Goal: Find specific page/section: Find specific page/section

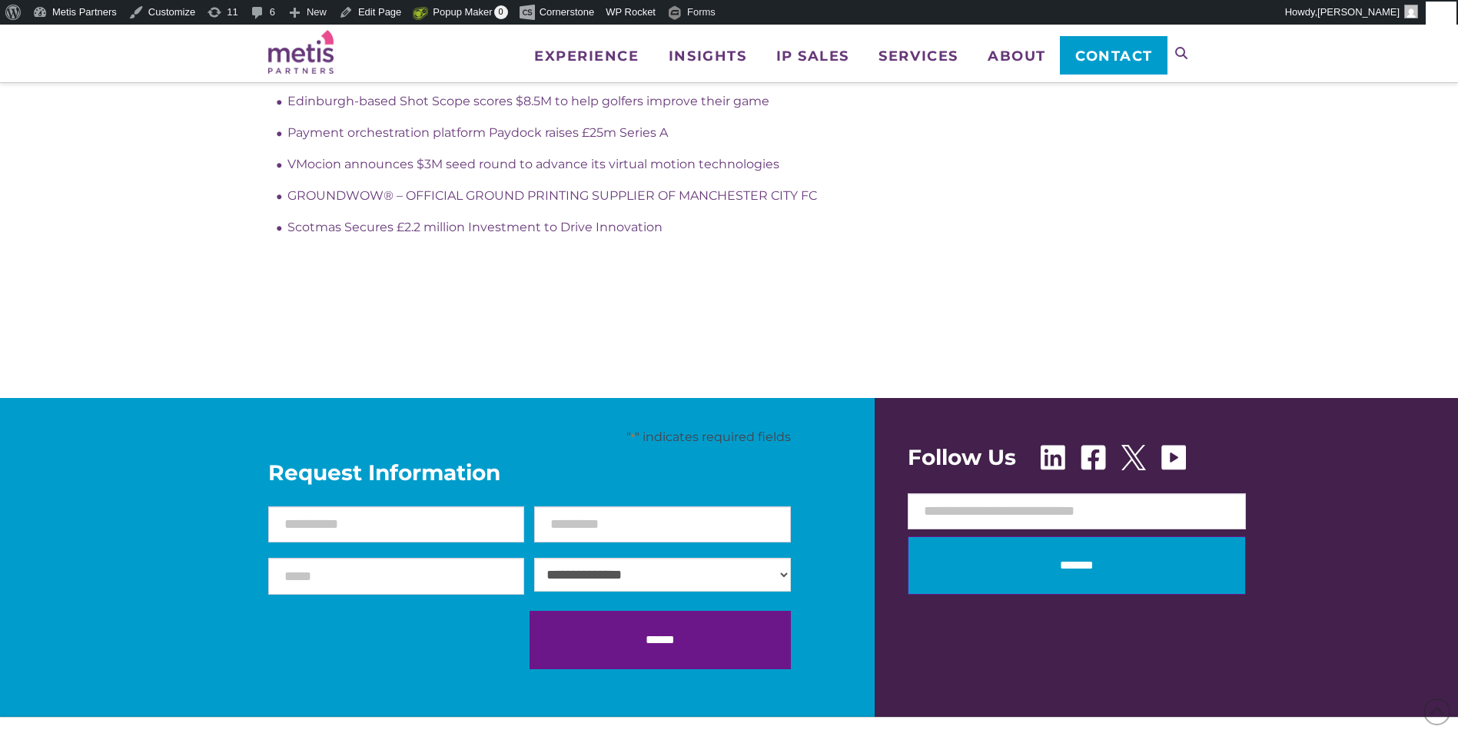
scroll to position [1076, 0]
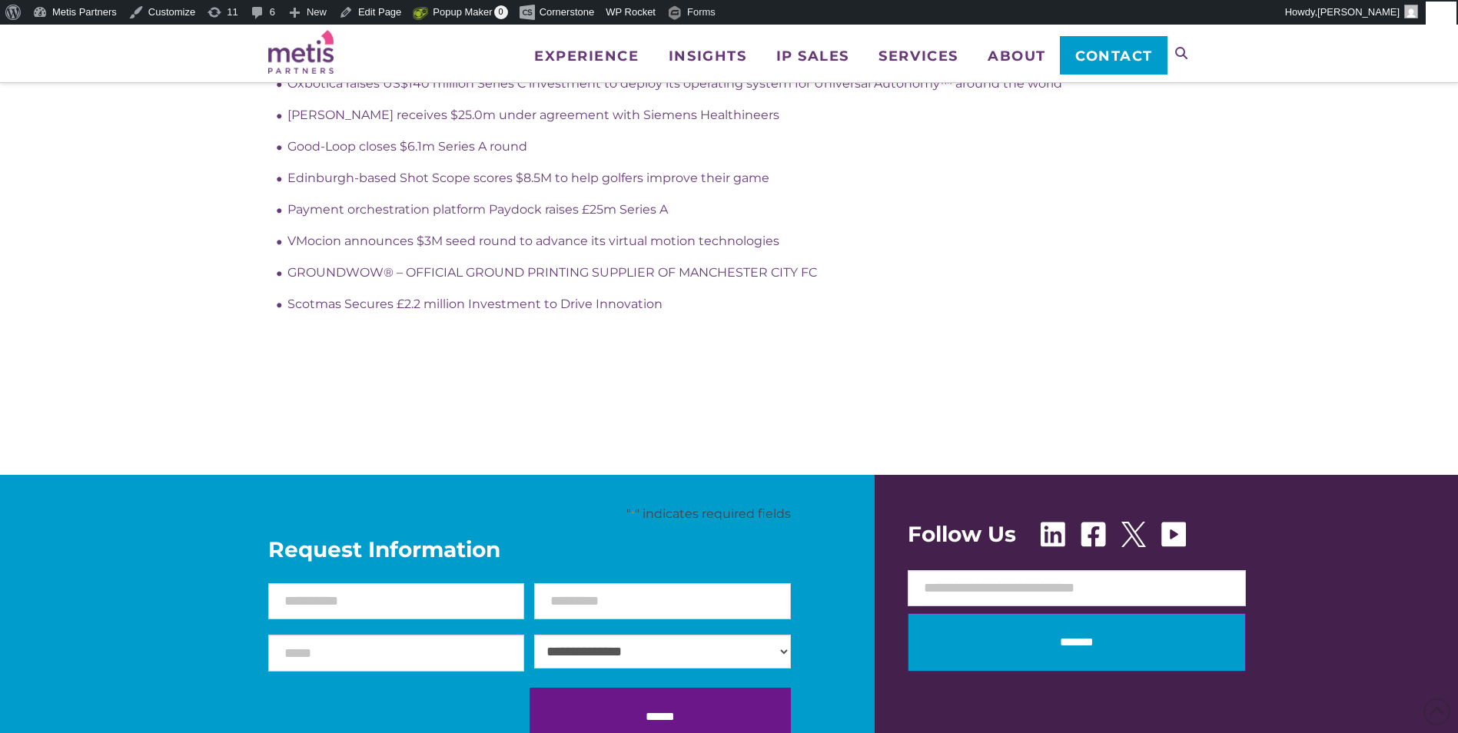
click at [691, 507] on p "" * " indicates required fields" at bounding box center [529, 514] width 523 height 17
click at [637, 513] on p "" * " indicates required fields" at bounding box center [529, 514] width 523 height 17
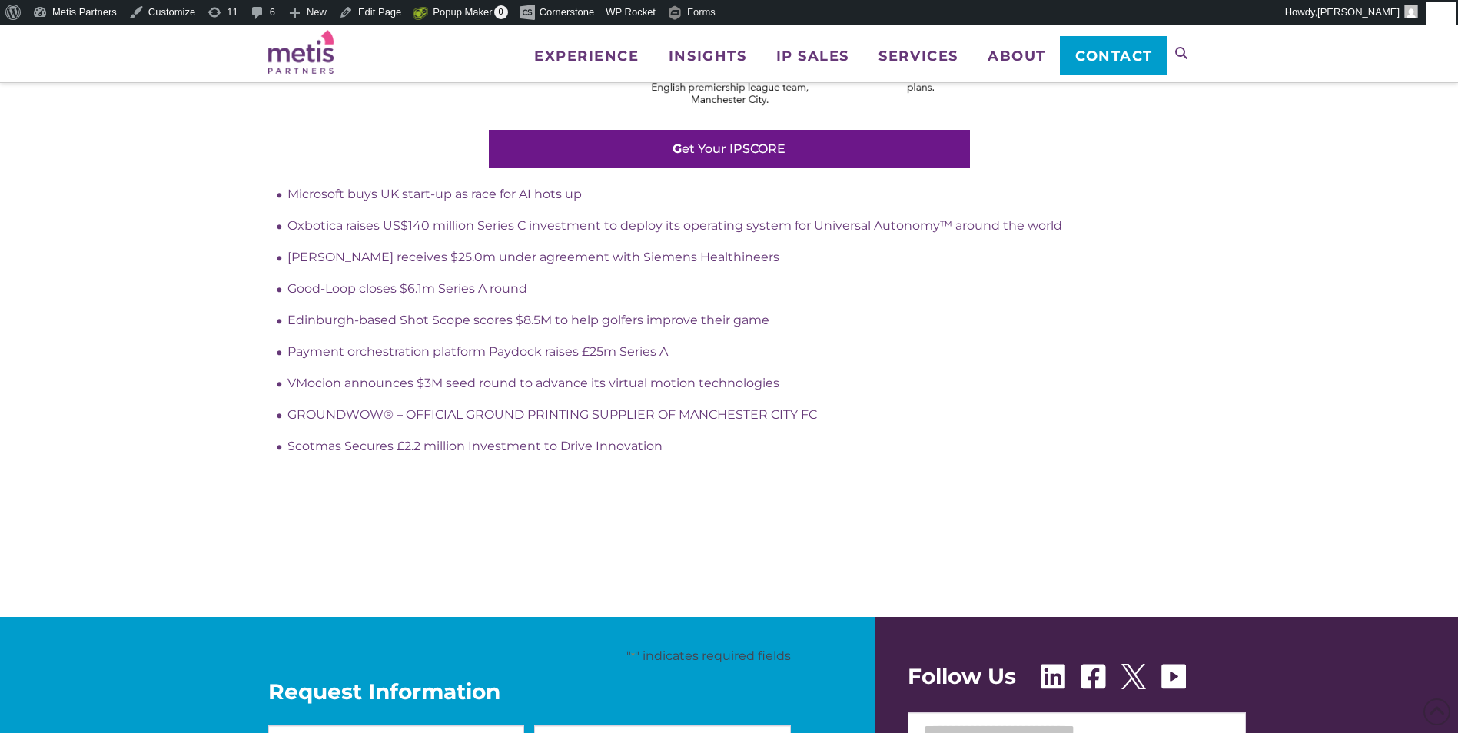
scroll to position [768, 0]
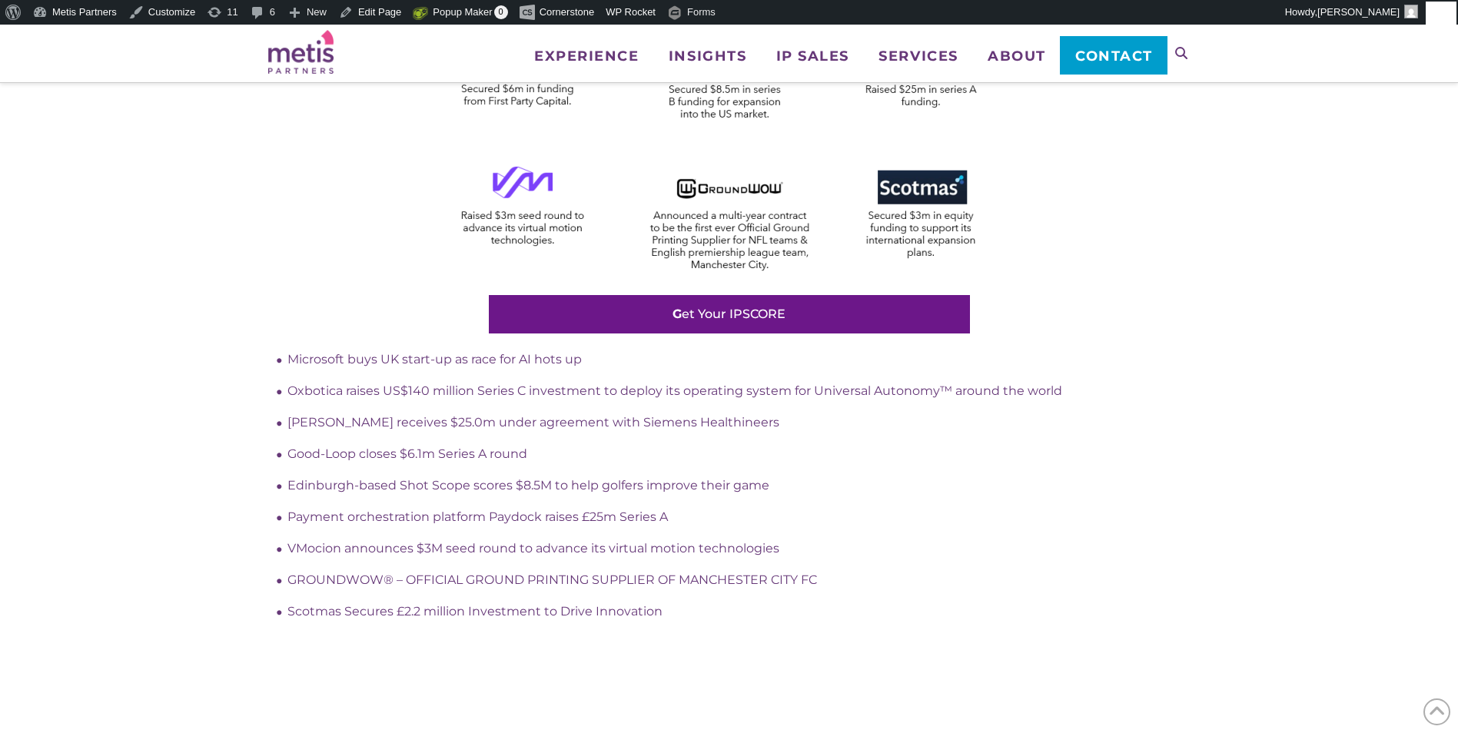
click at [933, 536] on ul "Microsoft buys UK start-up as race for AI hots up Oxbotica raises US$140 millio…" at bounding box center [738, 485] width 903 height 268
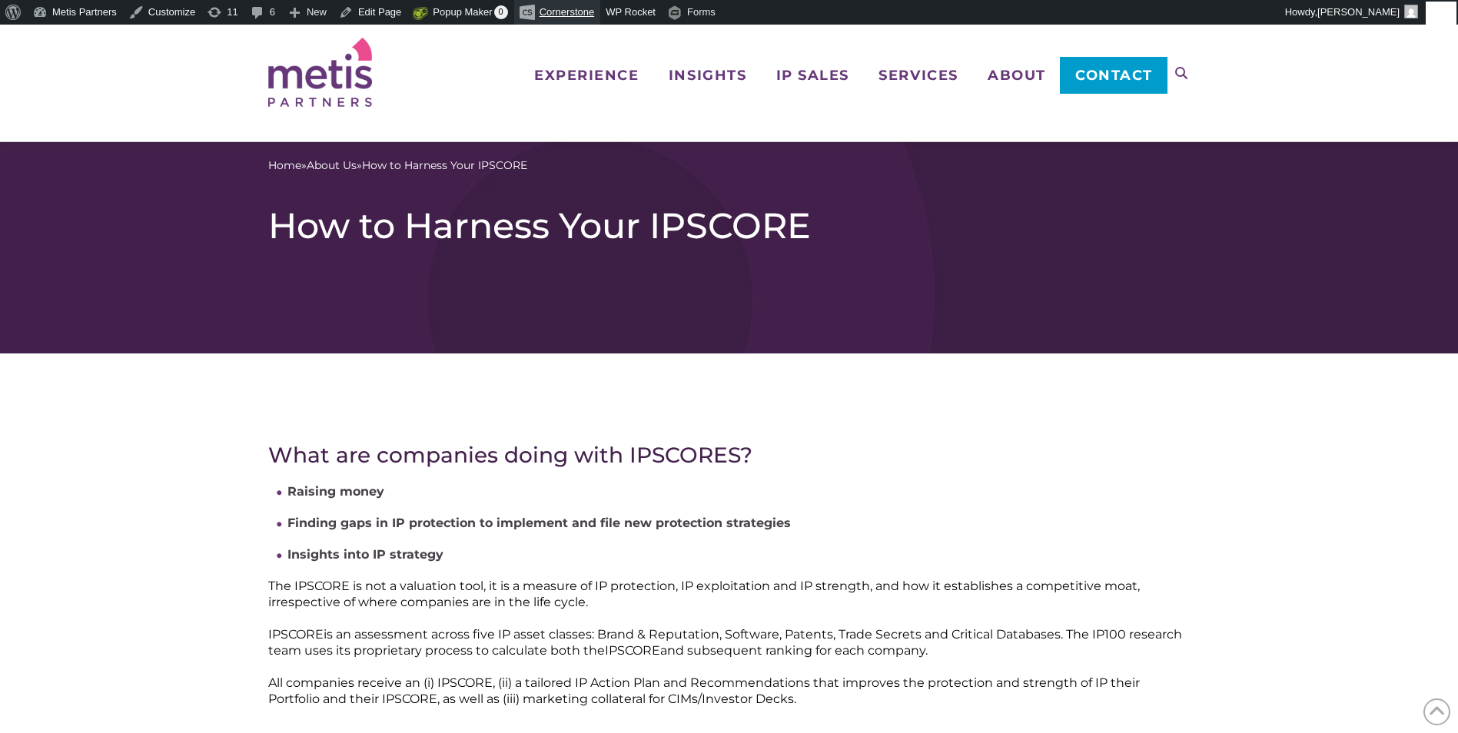
scroll to position [0, 0]
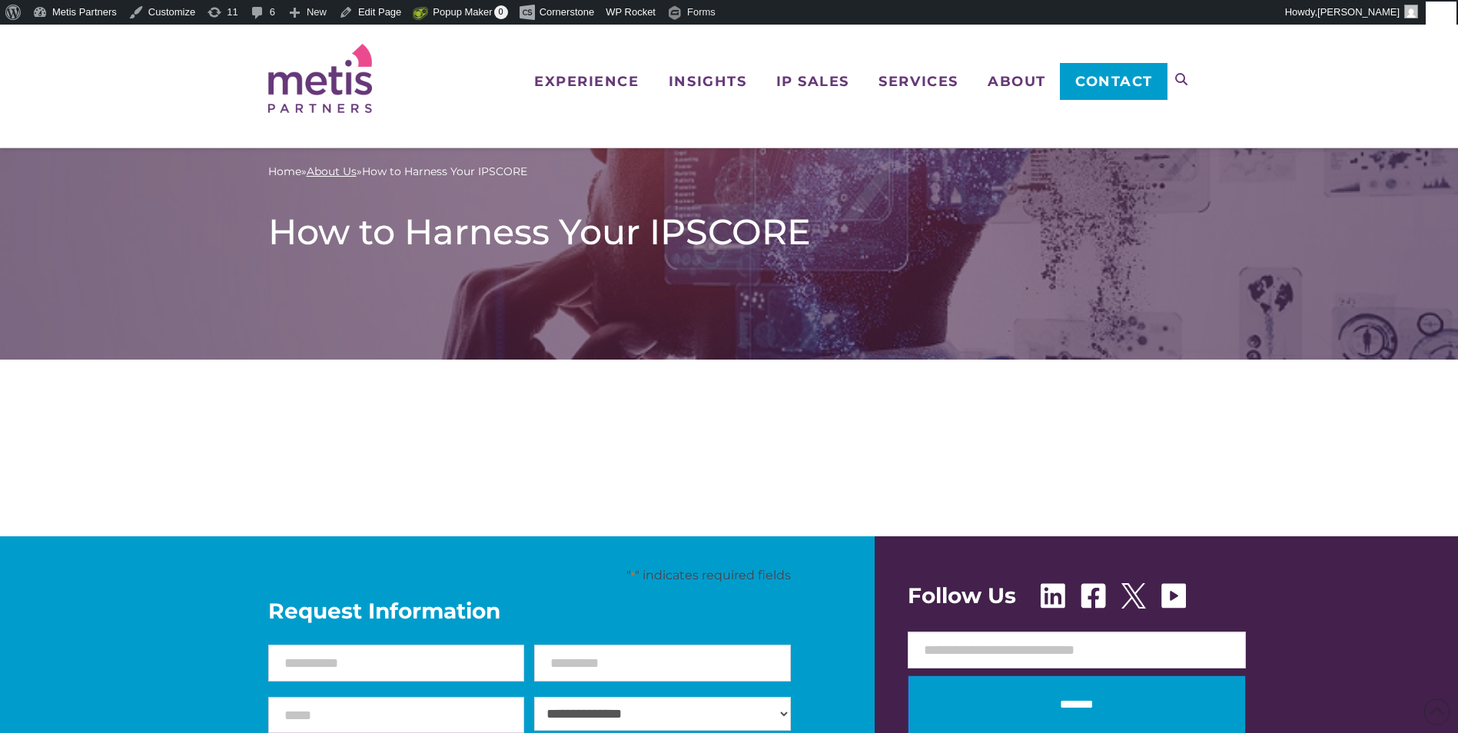
click at [347, 170] on link "About Us" at bounding box center [332, 172] width 50 height 16
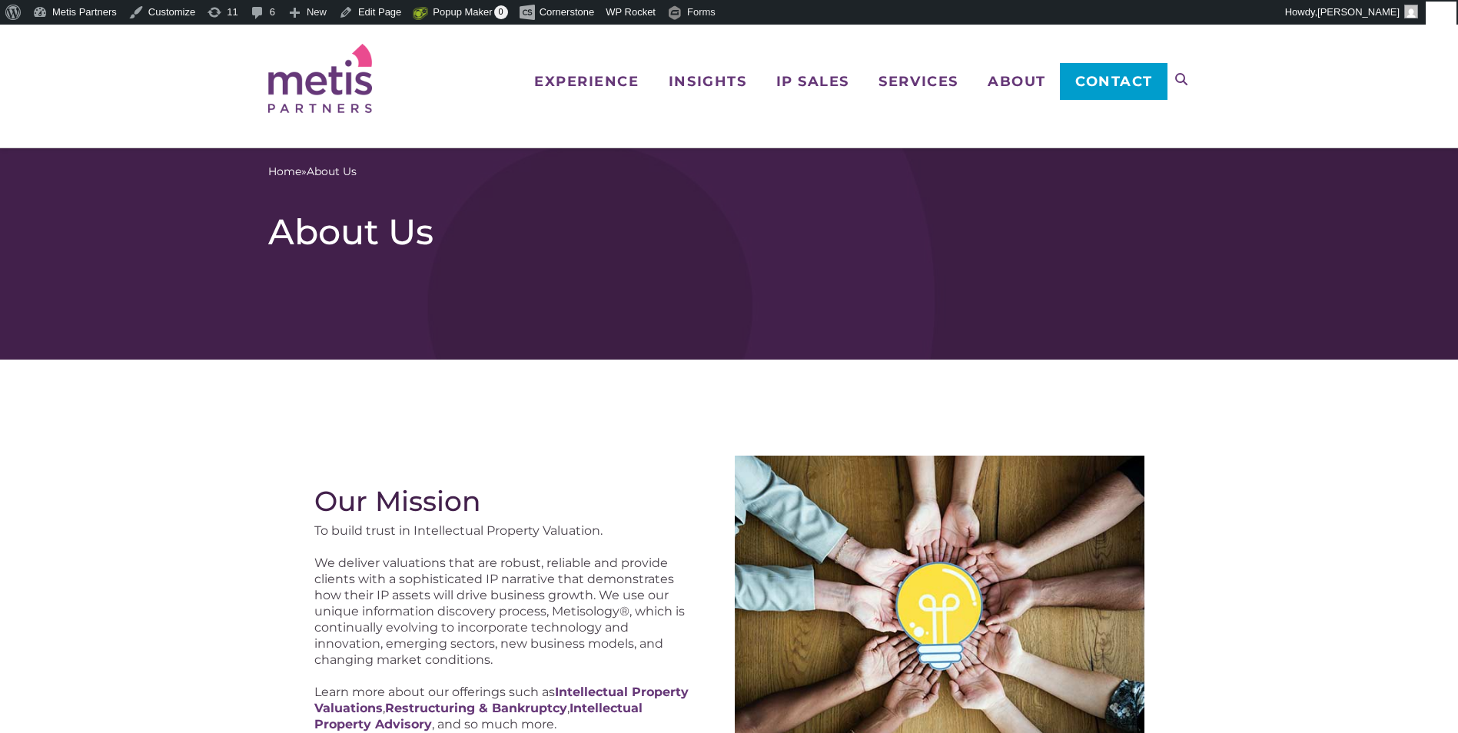
click at [318, 89] on img at bounding box center [320, 78] width 104 height 69
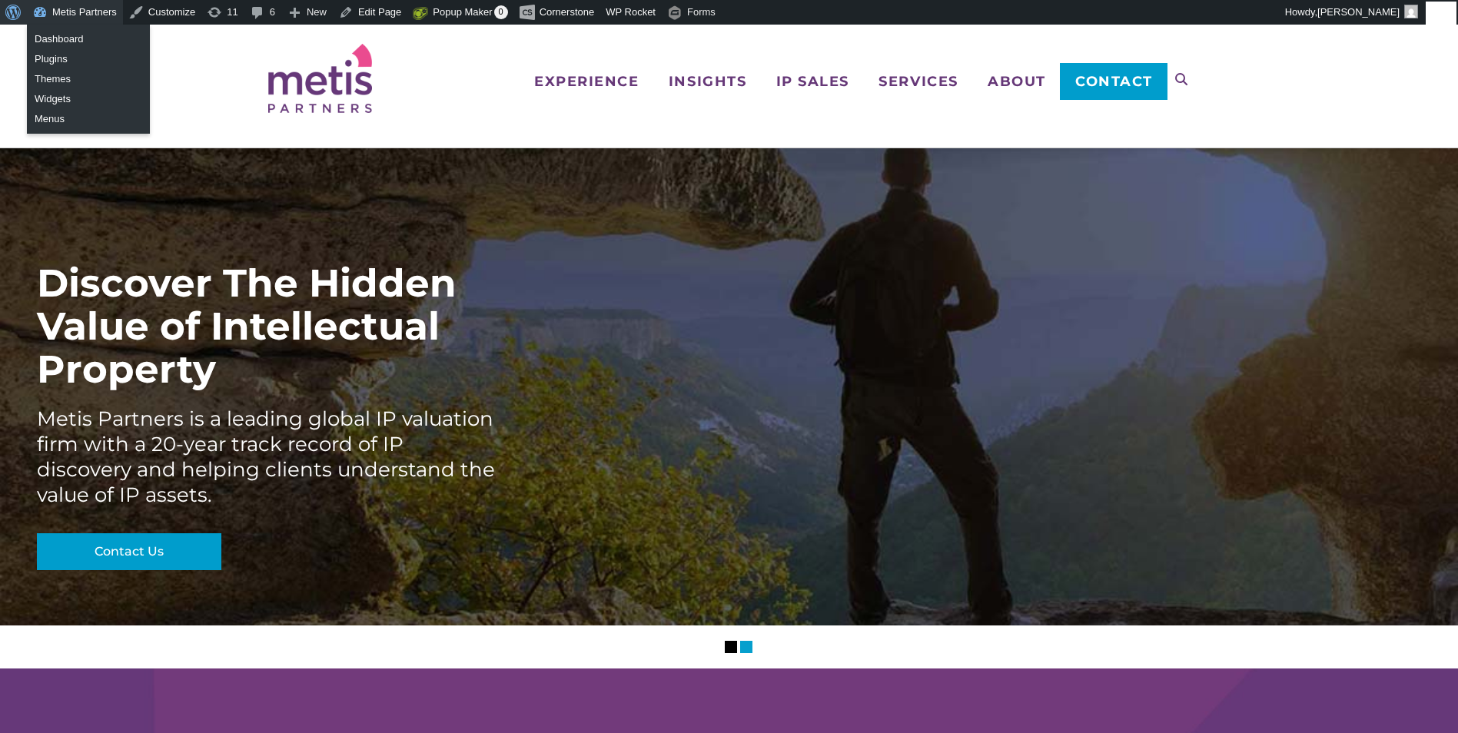
click at [8, 8] on span "Toolbar" at bounding box center [11, 11] width 12 height 22
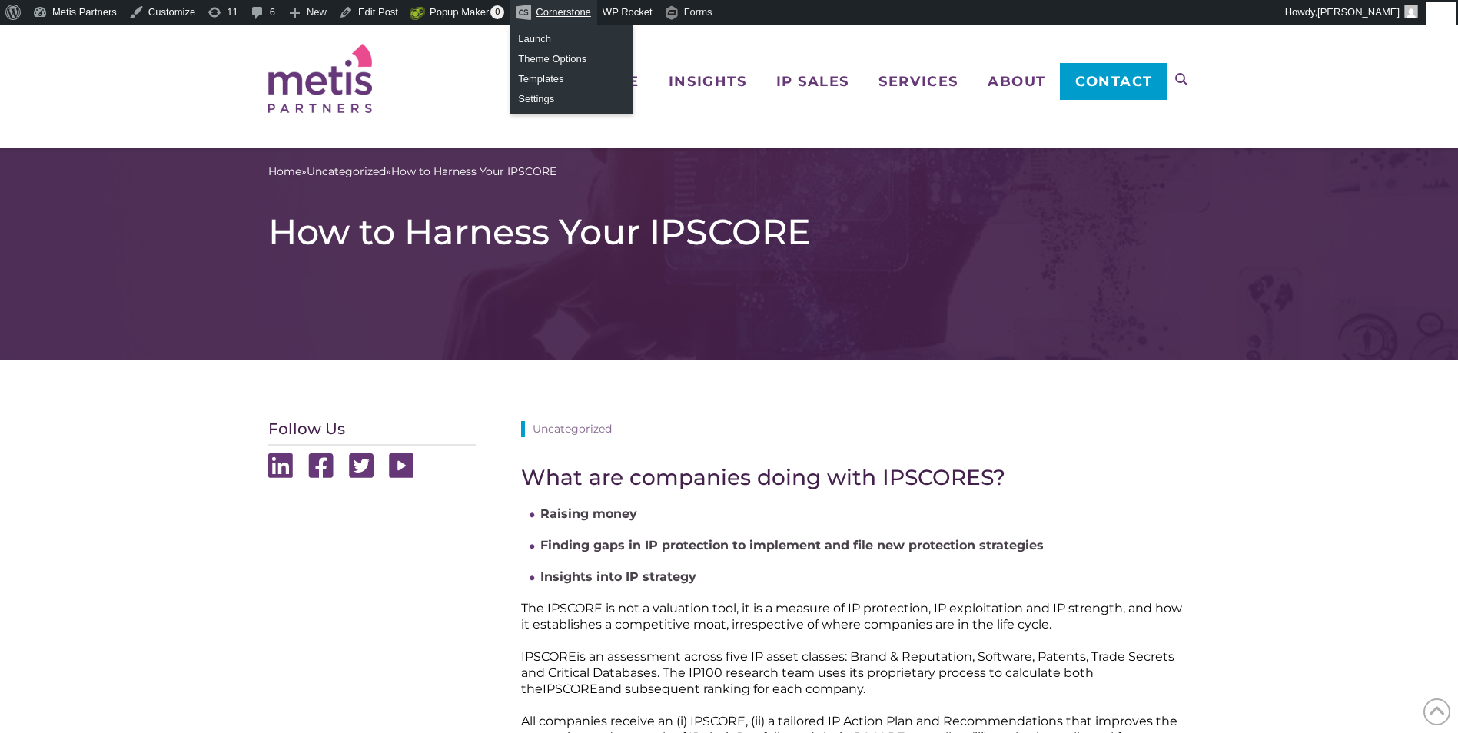
click at [555, 9] on link "Cornerstone" at bounding box center [553, 12] width 87 height 25
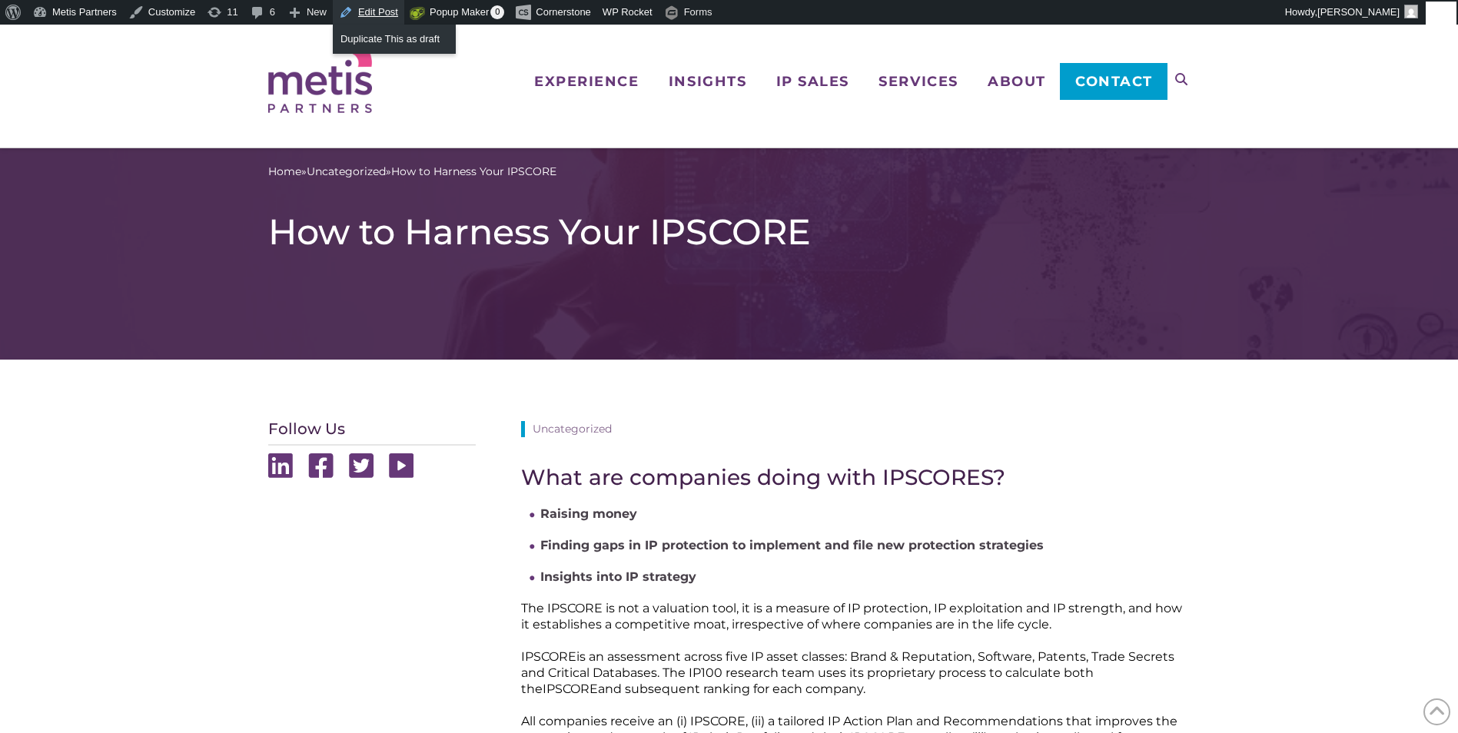
click at [373, 12] on link "Edit Post" at bounding box center [368, 12] width 71 height 25
